Goal: Task Accomplishment & Management: Manage account settings

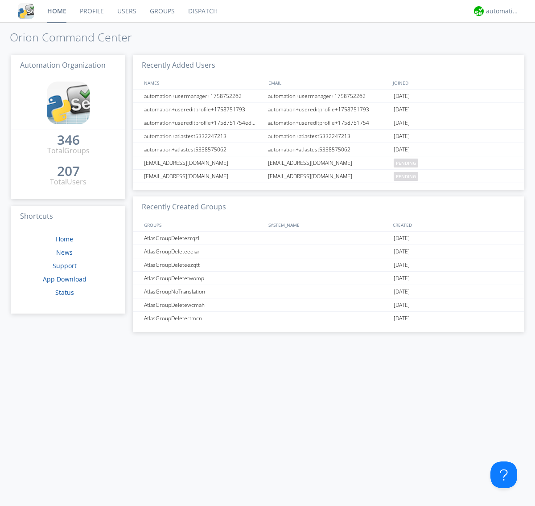
click at [126, 11] on link "Users" at bounding box center [126, 11] width 33 height 22
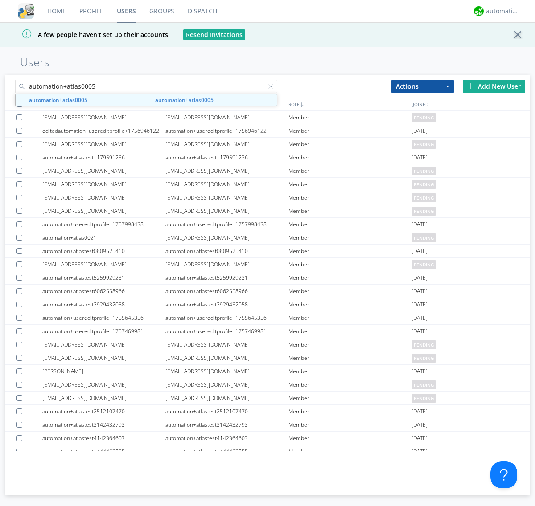
type input "automation+atlas0005"
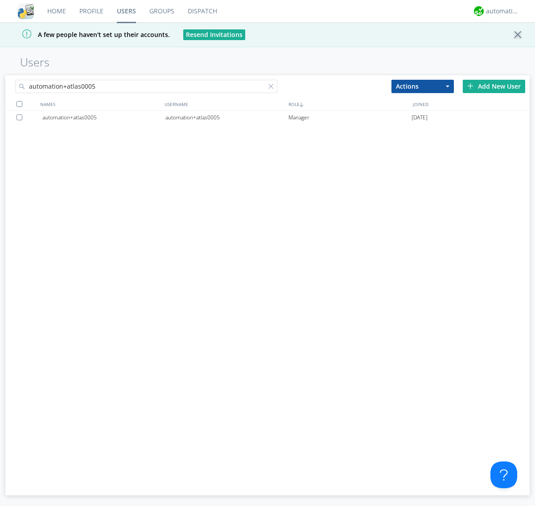
click at [226, 117] on div "automation+atlas0005" at bounding box center [226, 117] width 123 height 13
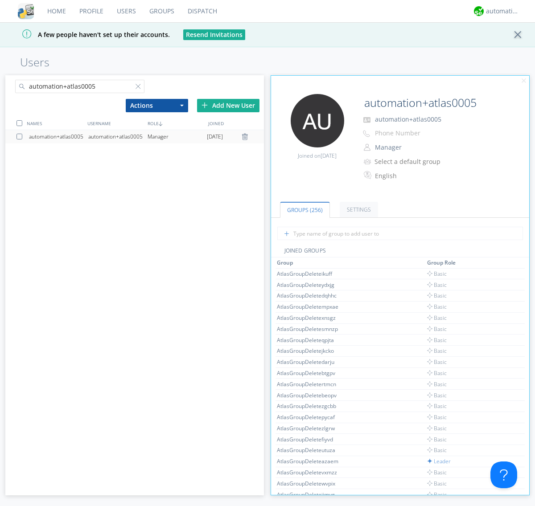
click at [357, 209] on link "Settings" at bounding box center [358, 210] width 38 height 16
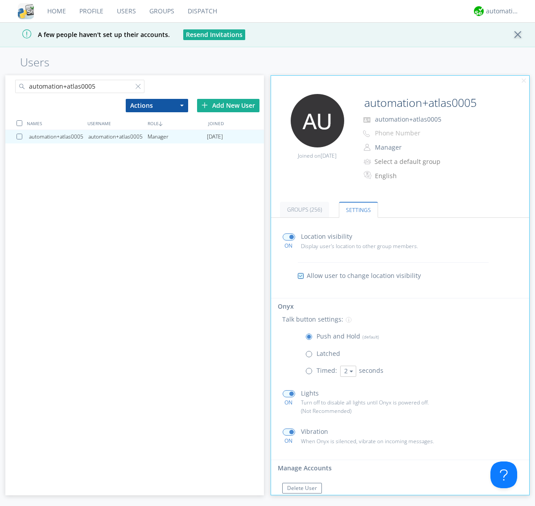
click at [310, 373] on span at bounding box center [310, 373] width 11 height 11
click at [0, 0] on input "radio" at bounding box center [0, 0] width 0 height 0
click at [347, 371] on button "2" at bounding box center [348, 371] width 16 height 11
click at [0, 0] on link "5" at bounding box center [0, 0] width 0 height 0
click at [347, 371] on button "5" at bounding box center [348, 371] width 16 height 11
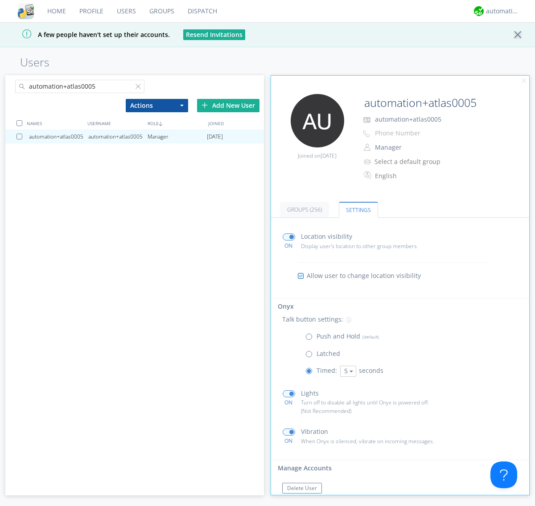
click at [0, 0] on link "3" at bounding box center [0, 0] width 0 height 0
click at [310, 339] on span at bounding box center [310, 338] width 11 height 11
click at [0, 0] on input "radio" at bounding box center [0, 0] width 0 height 0
